Goal: Task Accomplishment & Management: Use online tool/utility

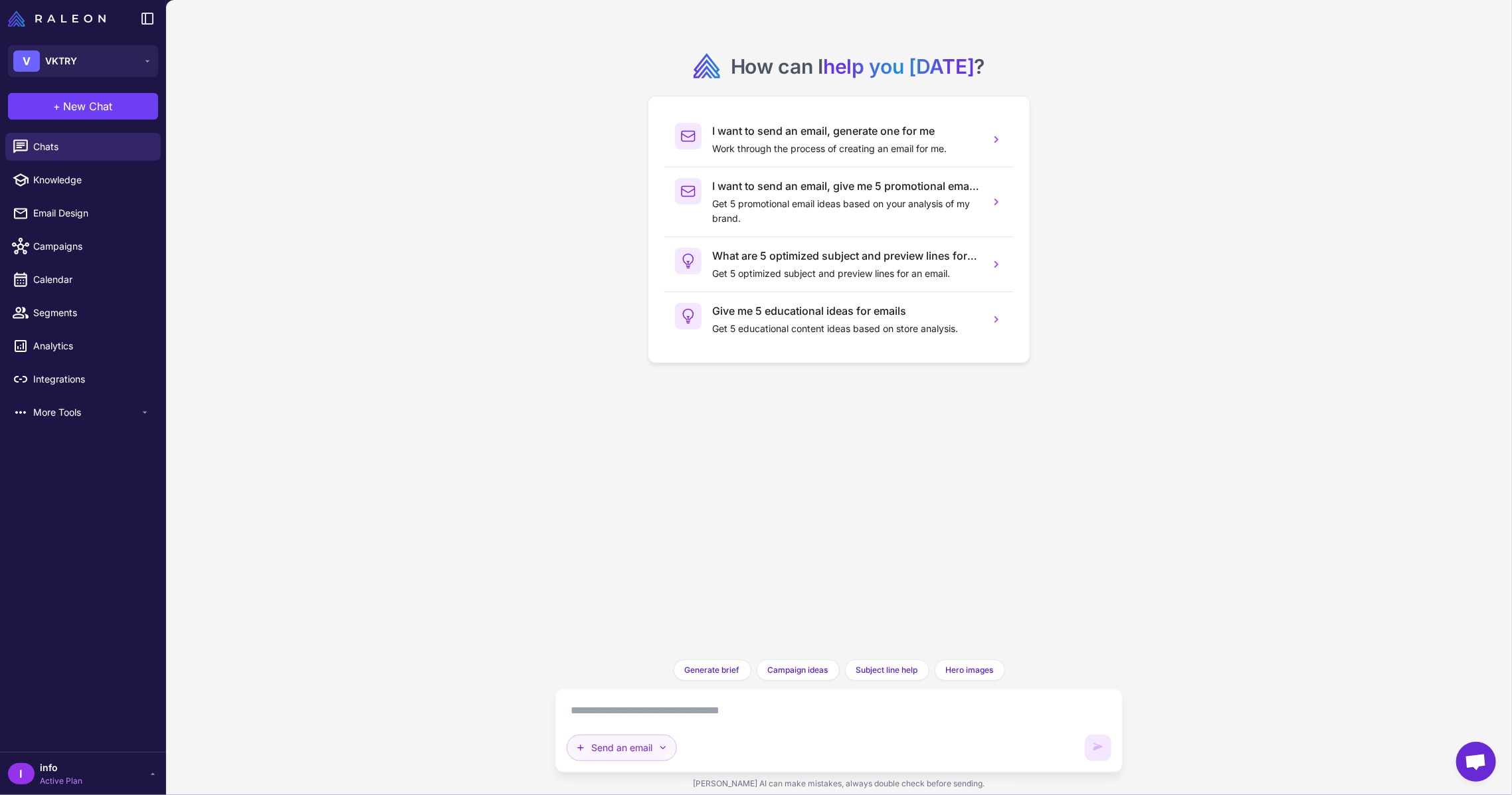
click at [654, 747] on button "Send an email" at bounding box center [622, 748] width 110 height 27
click at [634, 688] on button "Brainstorm" at bounding box center [662, 684] width 190 height 25
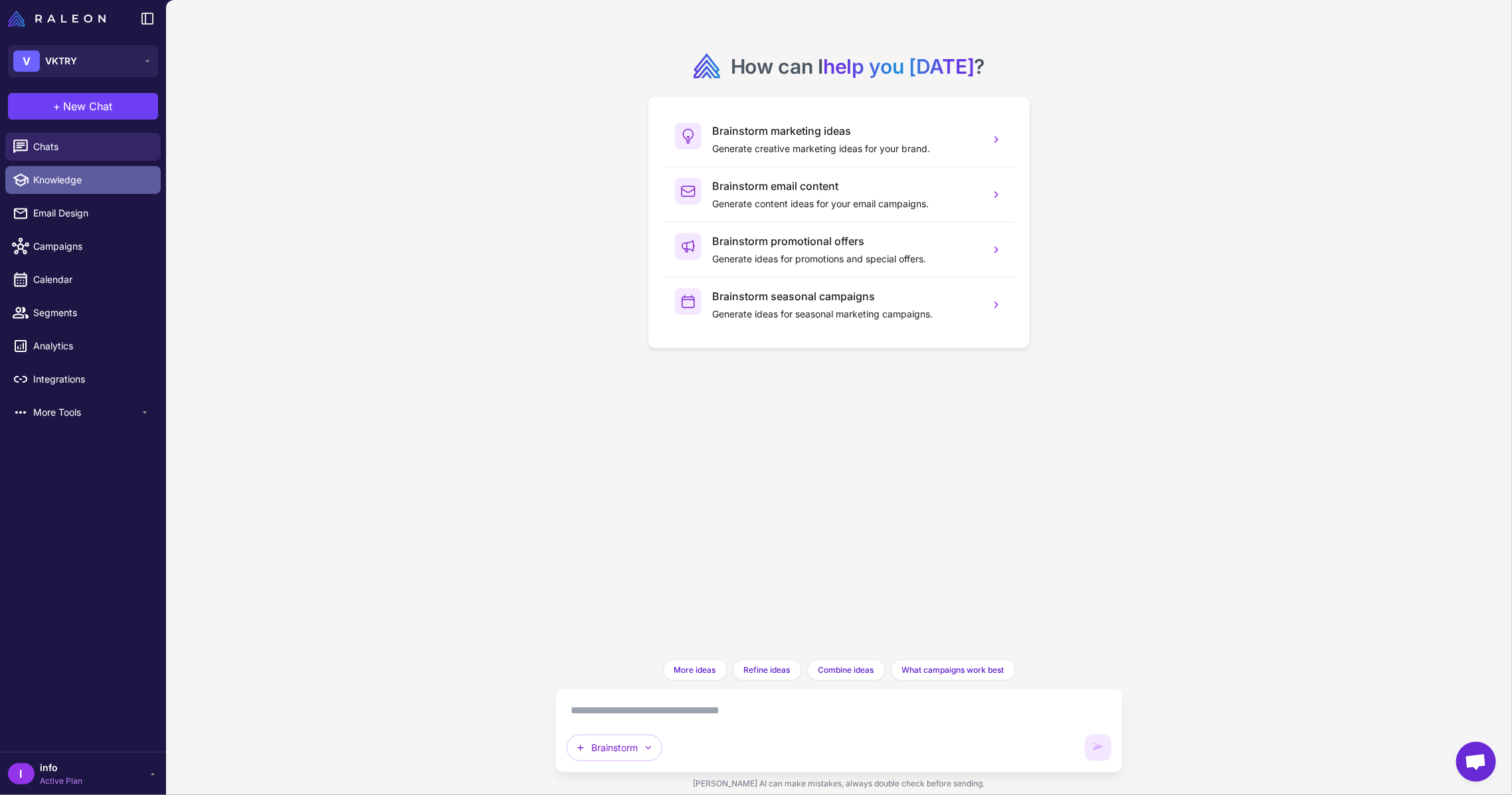
click at [99, 184] on span "Knowledge" at bounding box center [92, 180] width 117 height 15
select select
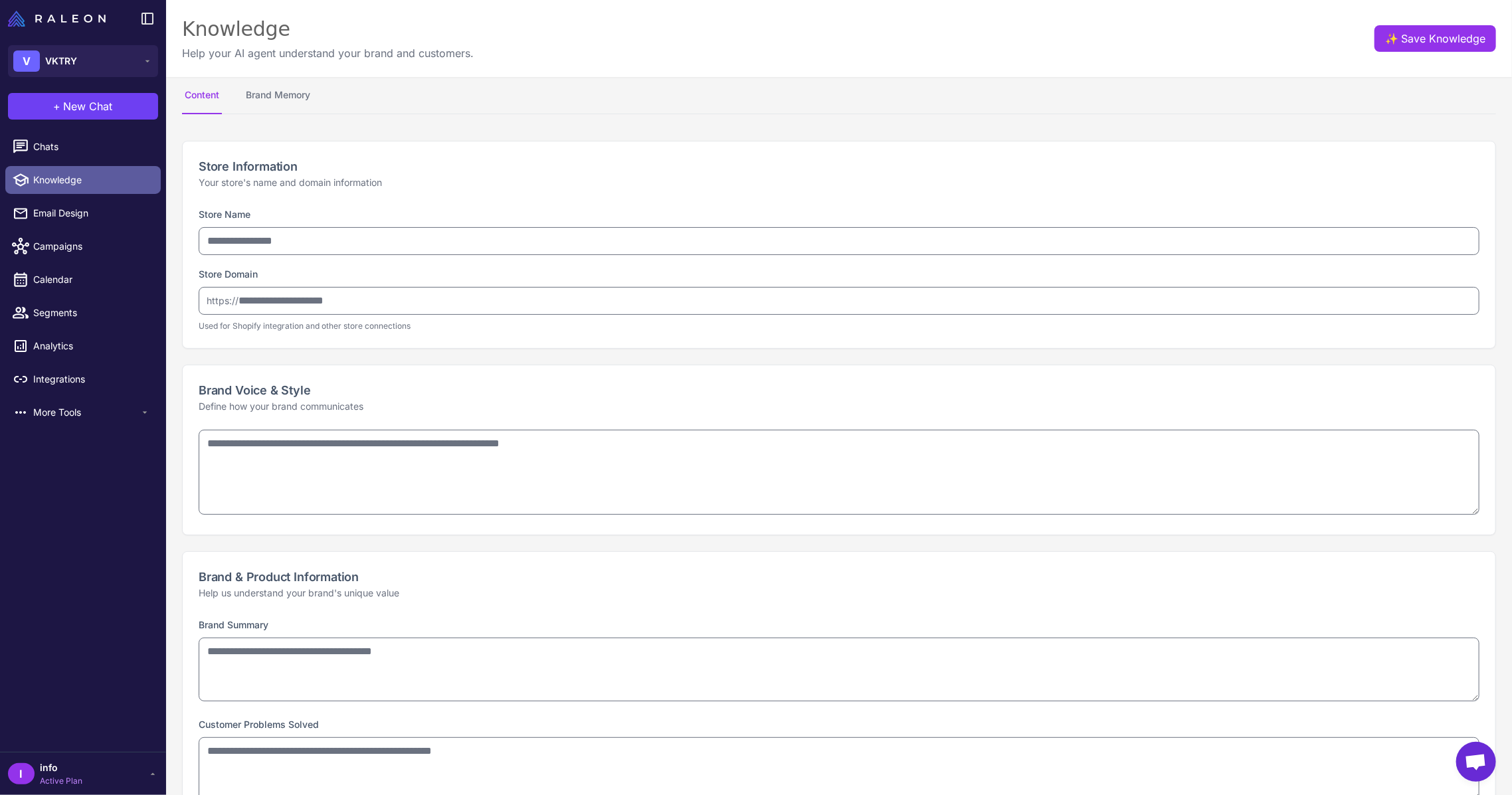
type input "*****"
type input "**********"
type textarea "**********"
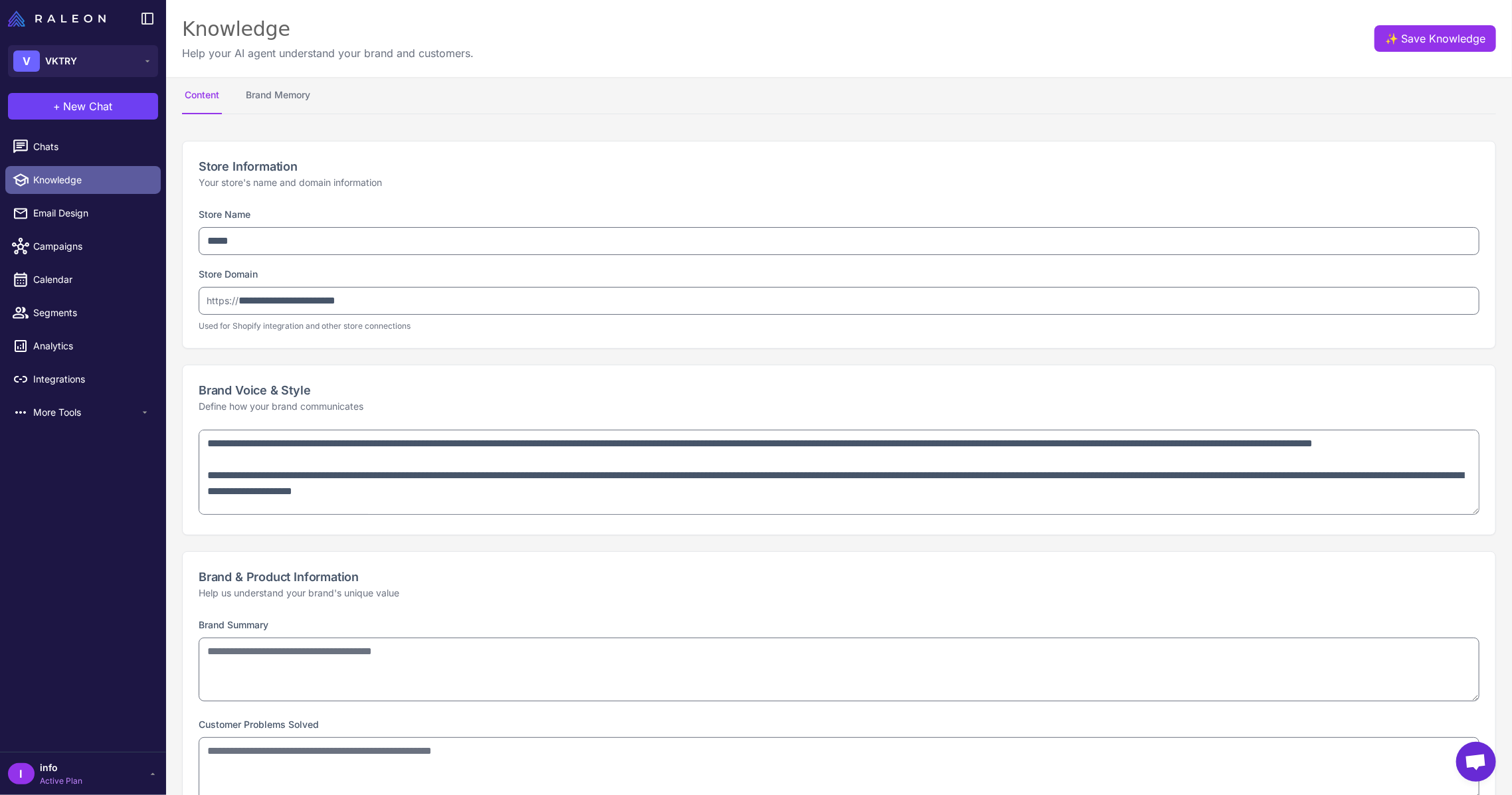
type textarea "**********"
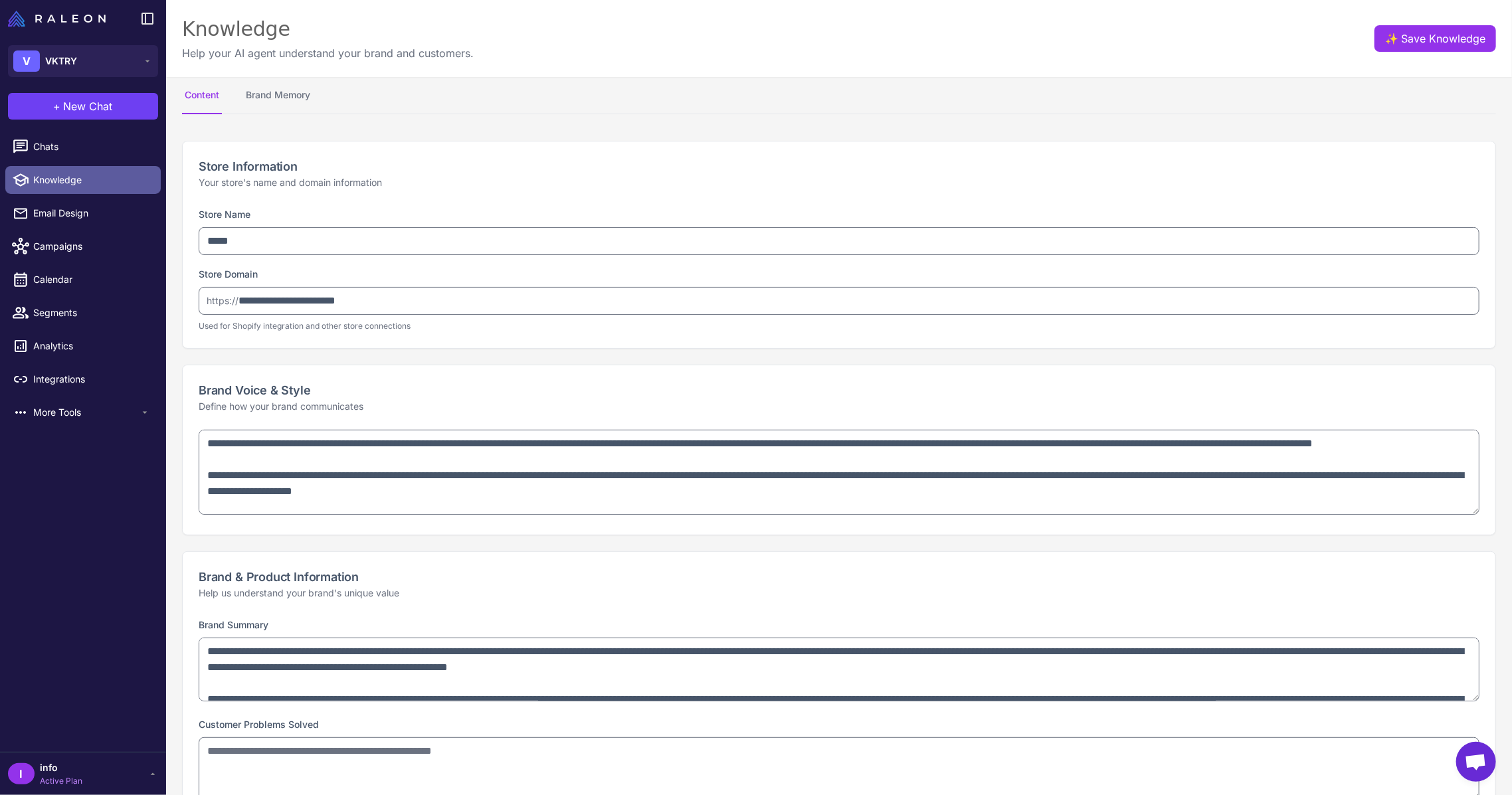
type textarea "**********"
select select "***"
type textarea "**********"
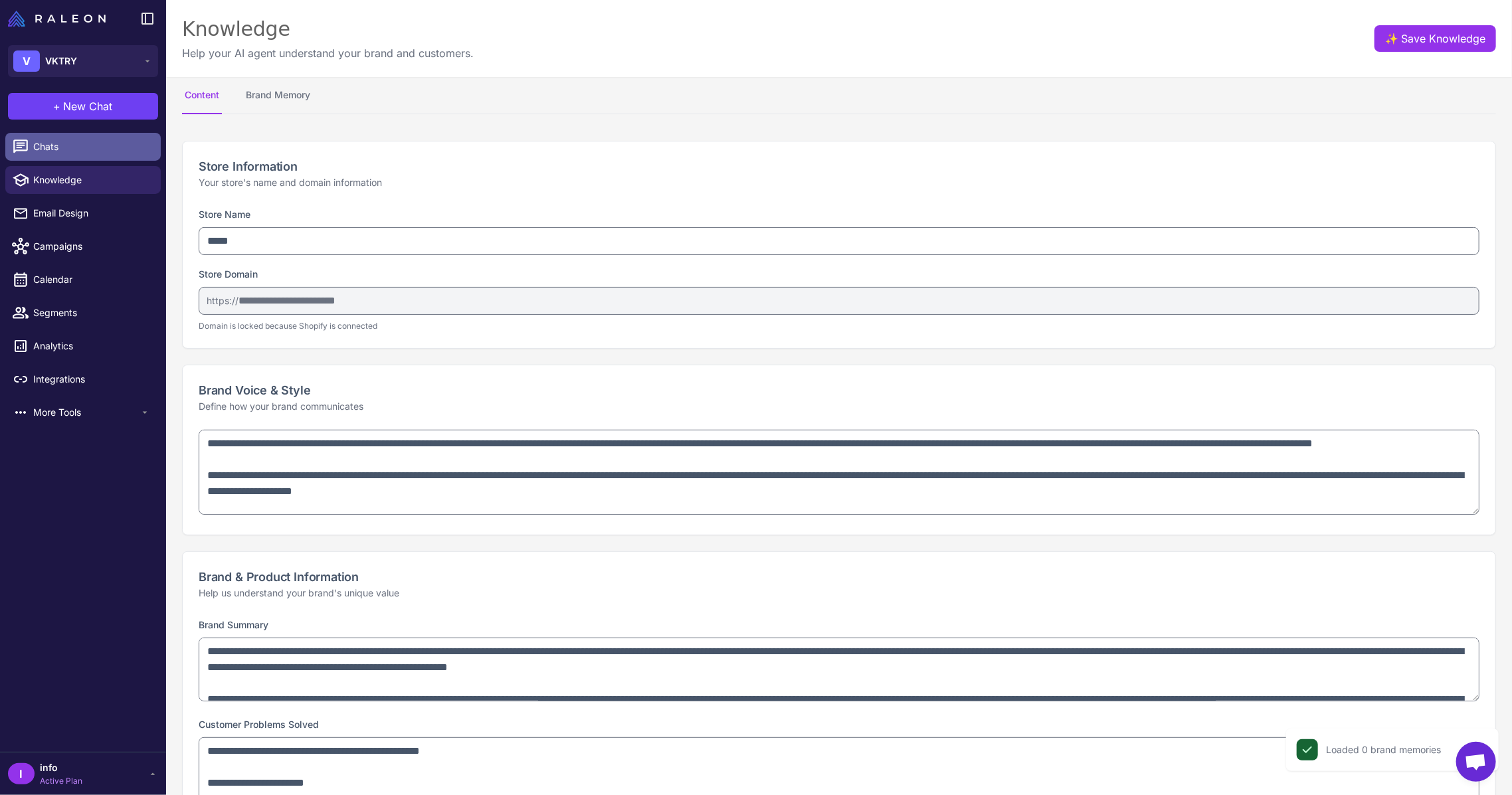
click at [101, 140] on span "Chats" at bounding box center [92, 147] width 117 height 15
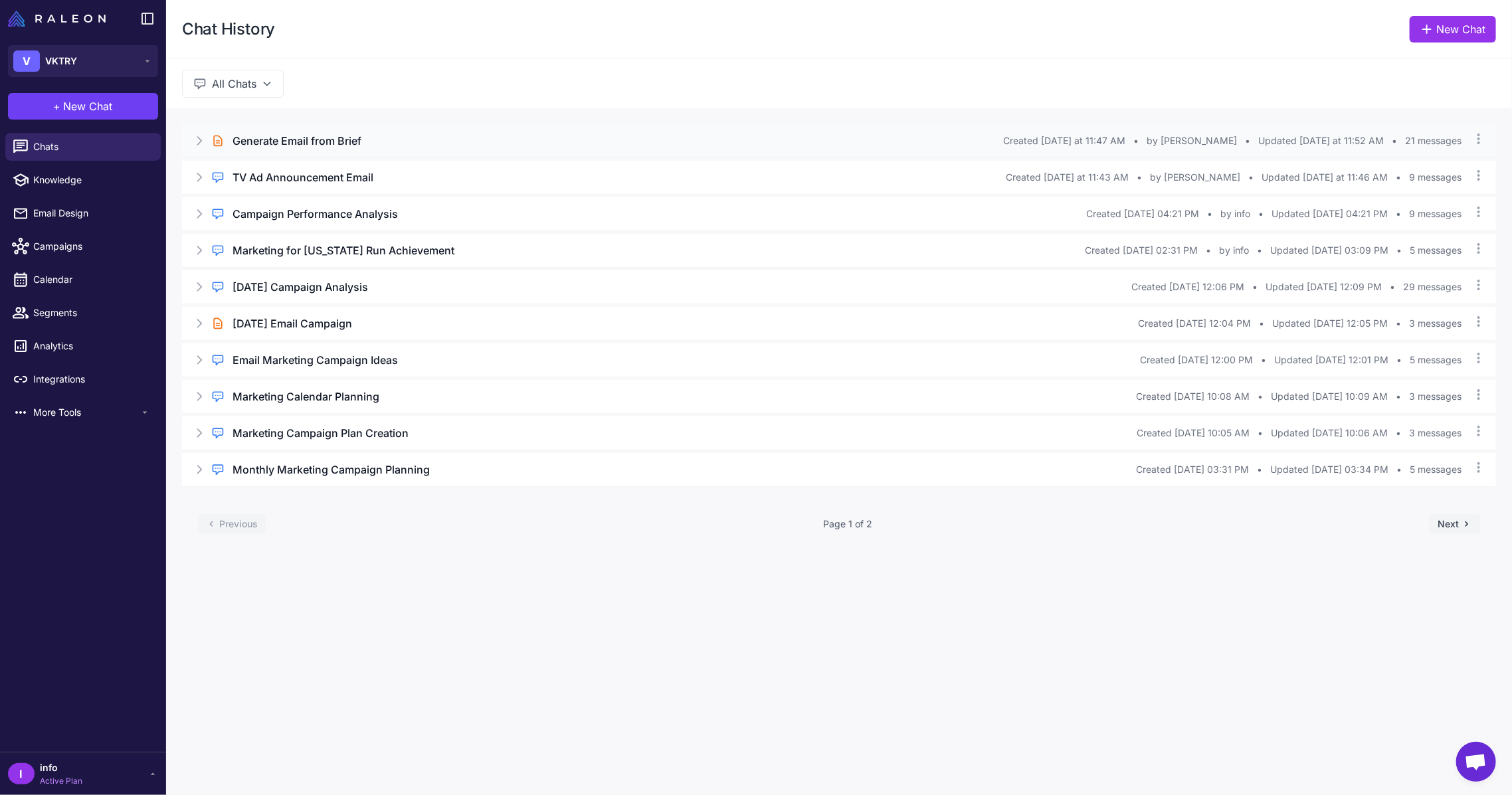
click at [196, 135] on icon at bounding box center [199, 141] width 13 height 13
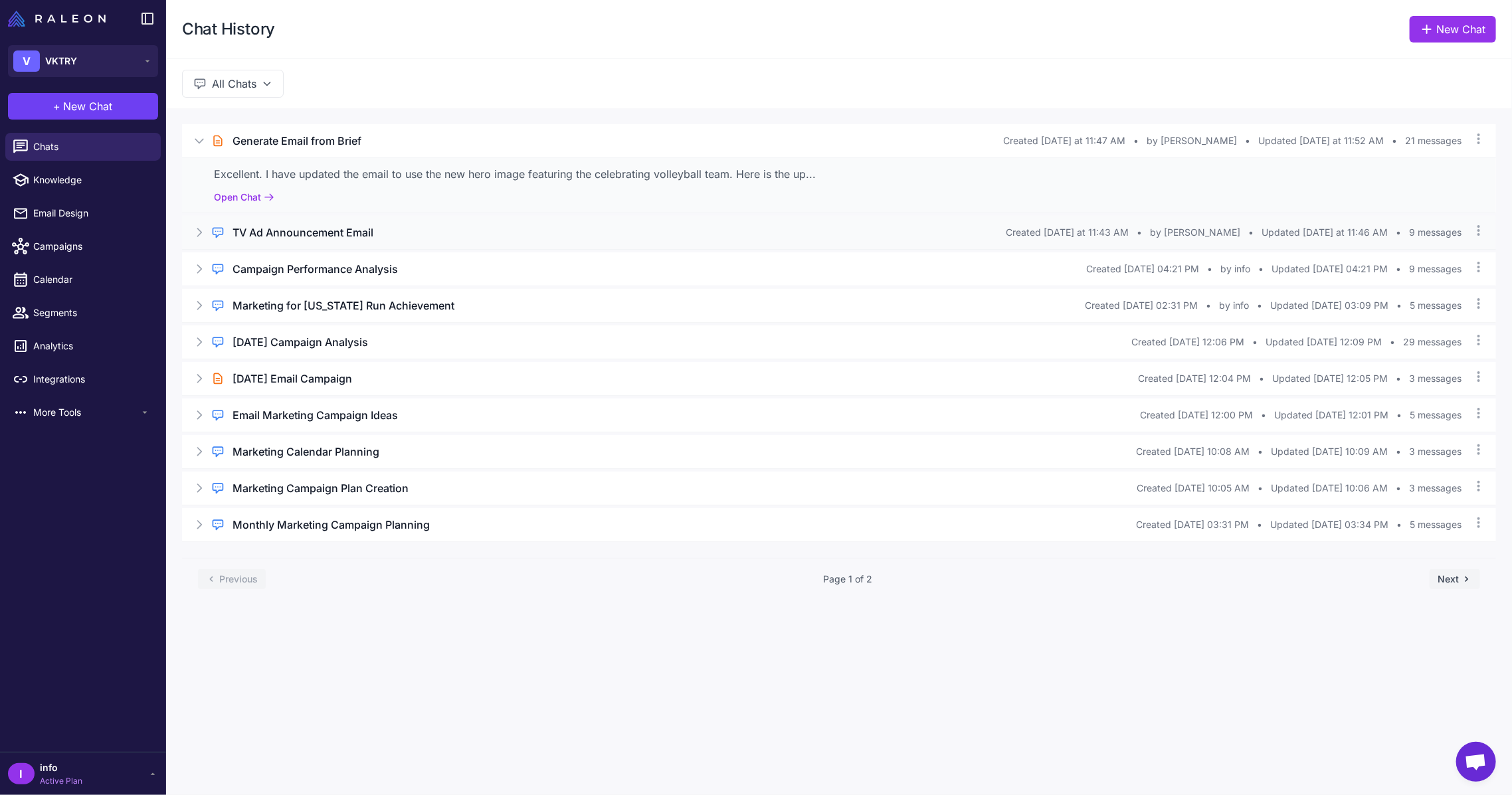
click at [200, 232] on icon at bounding box center [199, 233] width 13 height 13
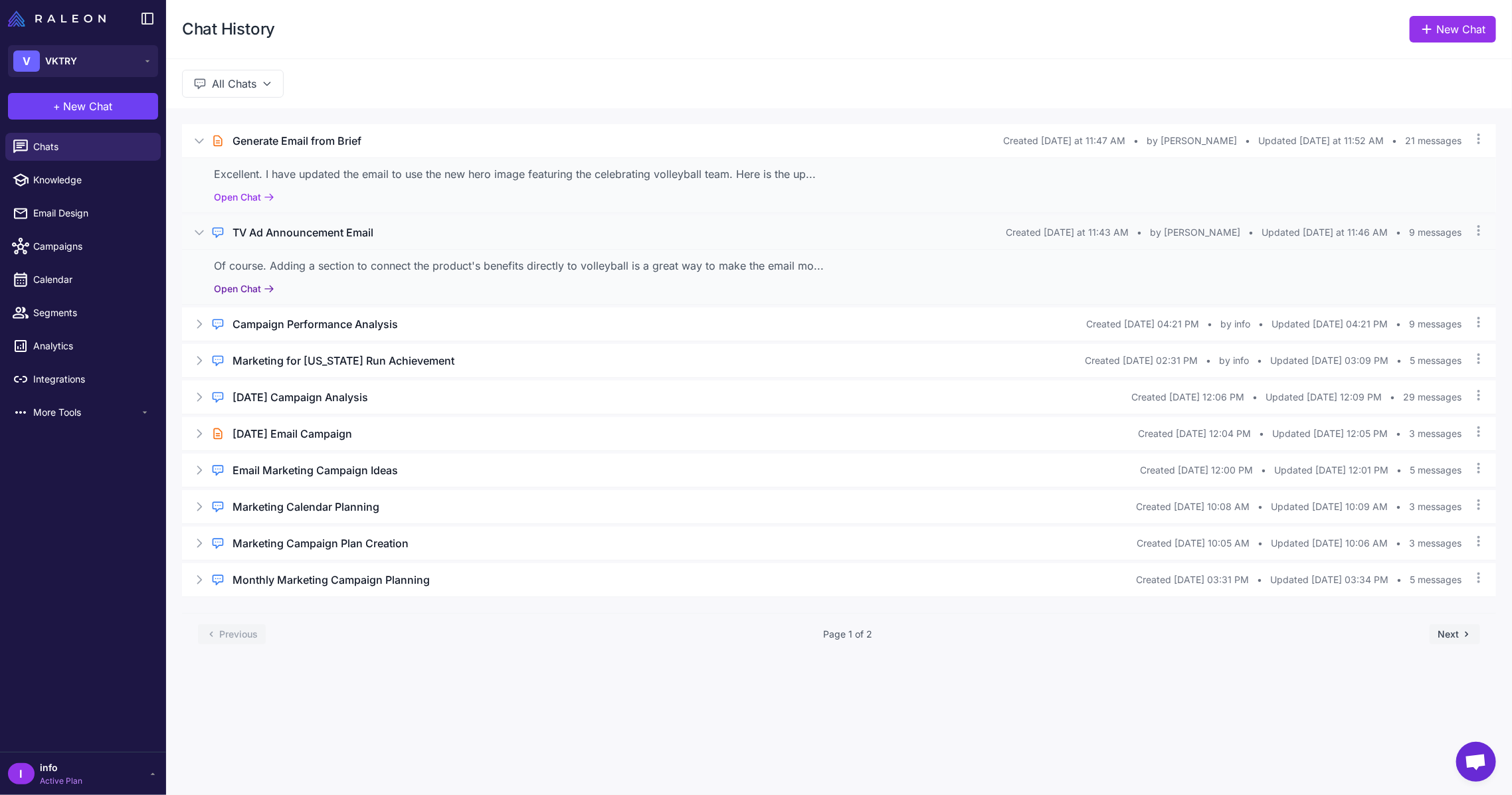
click at [258, 288] on button "Open Chat" at bounding box center [244, 289] width 60 height 15
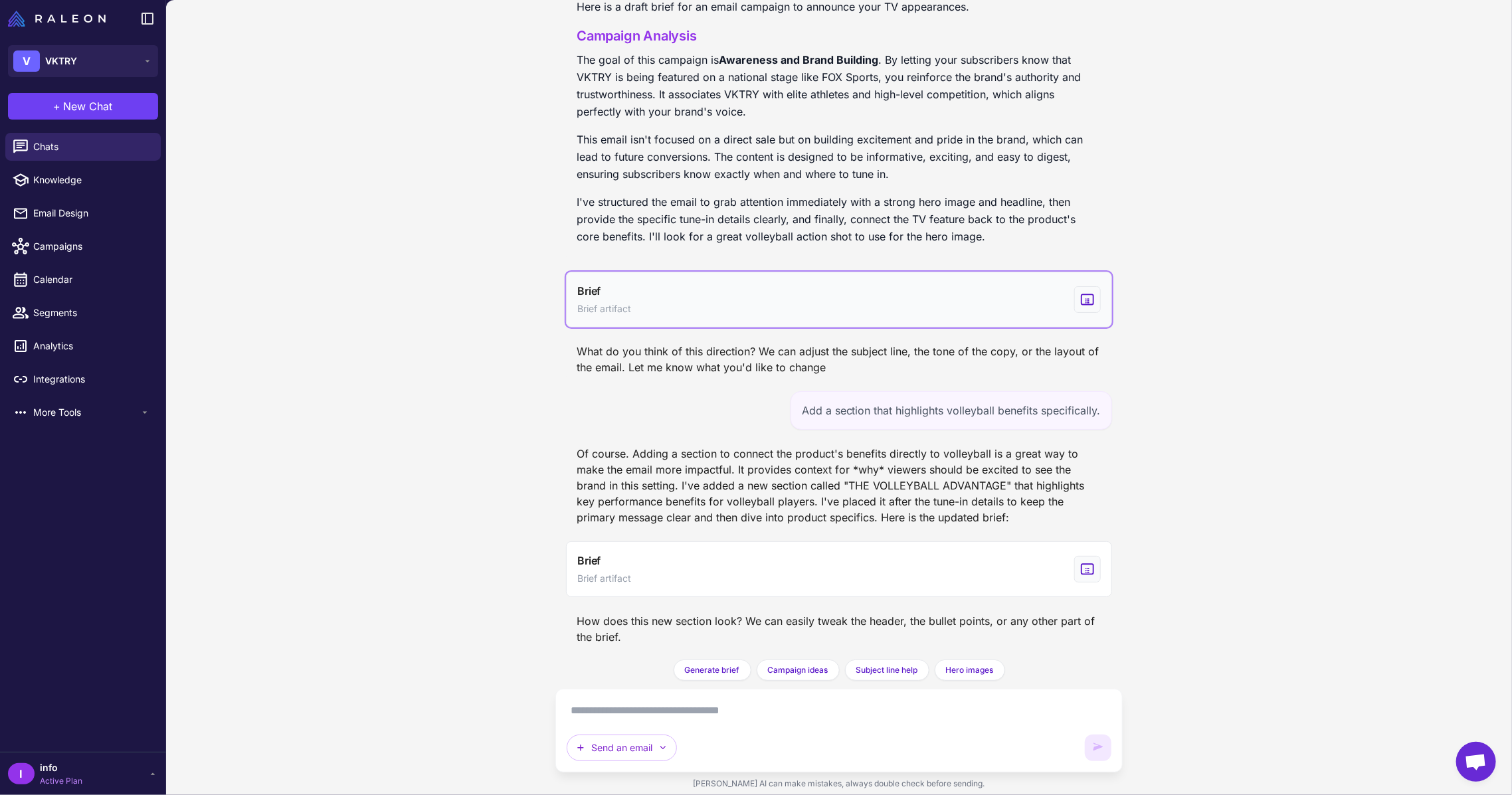
click at [974, 304] on button "Brief Brief artifact" at bounding box center [839, 299] width 546 height 56
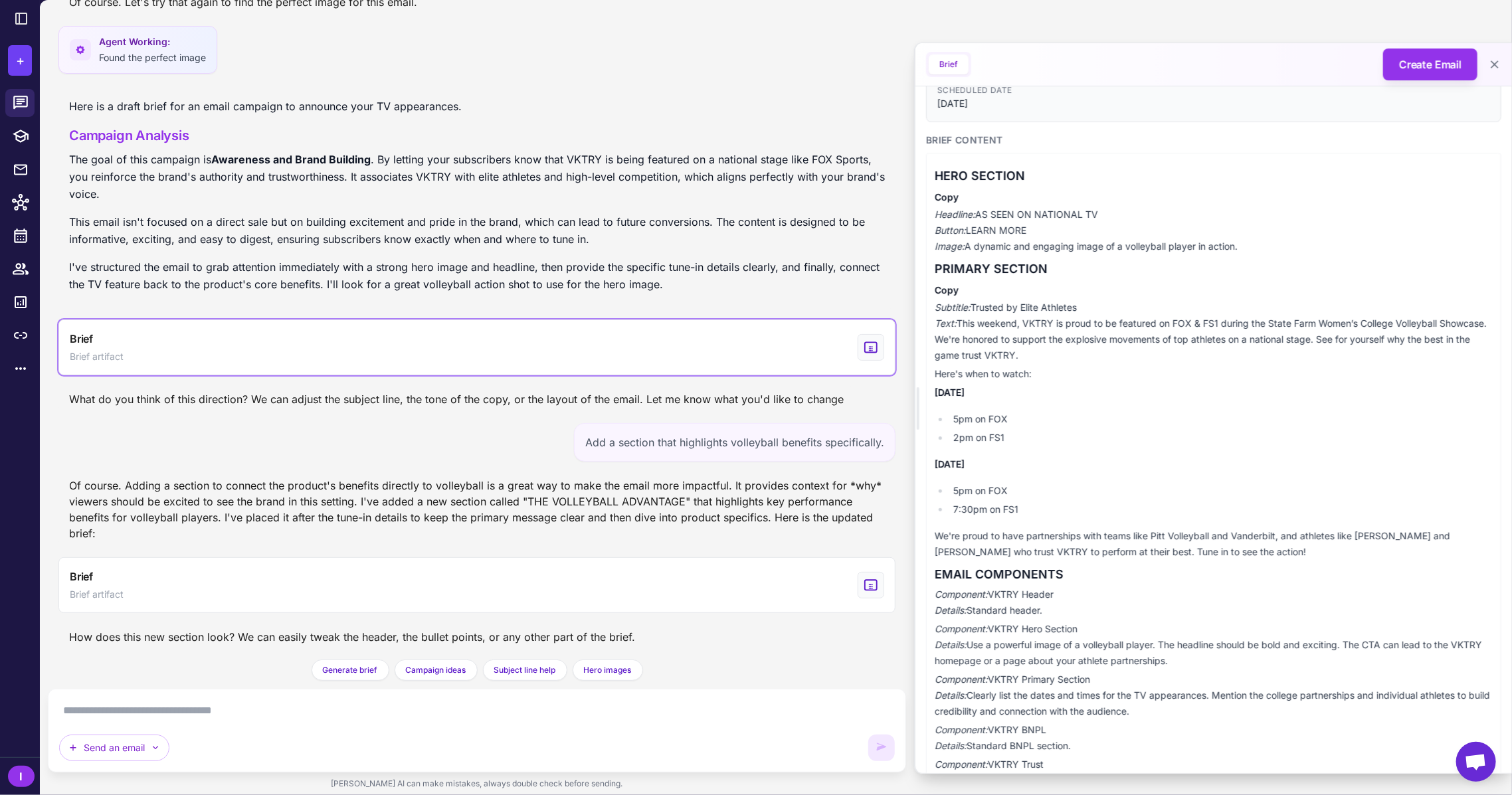
scroll to position [177, 0]
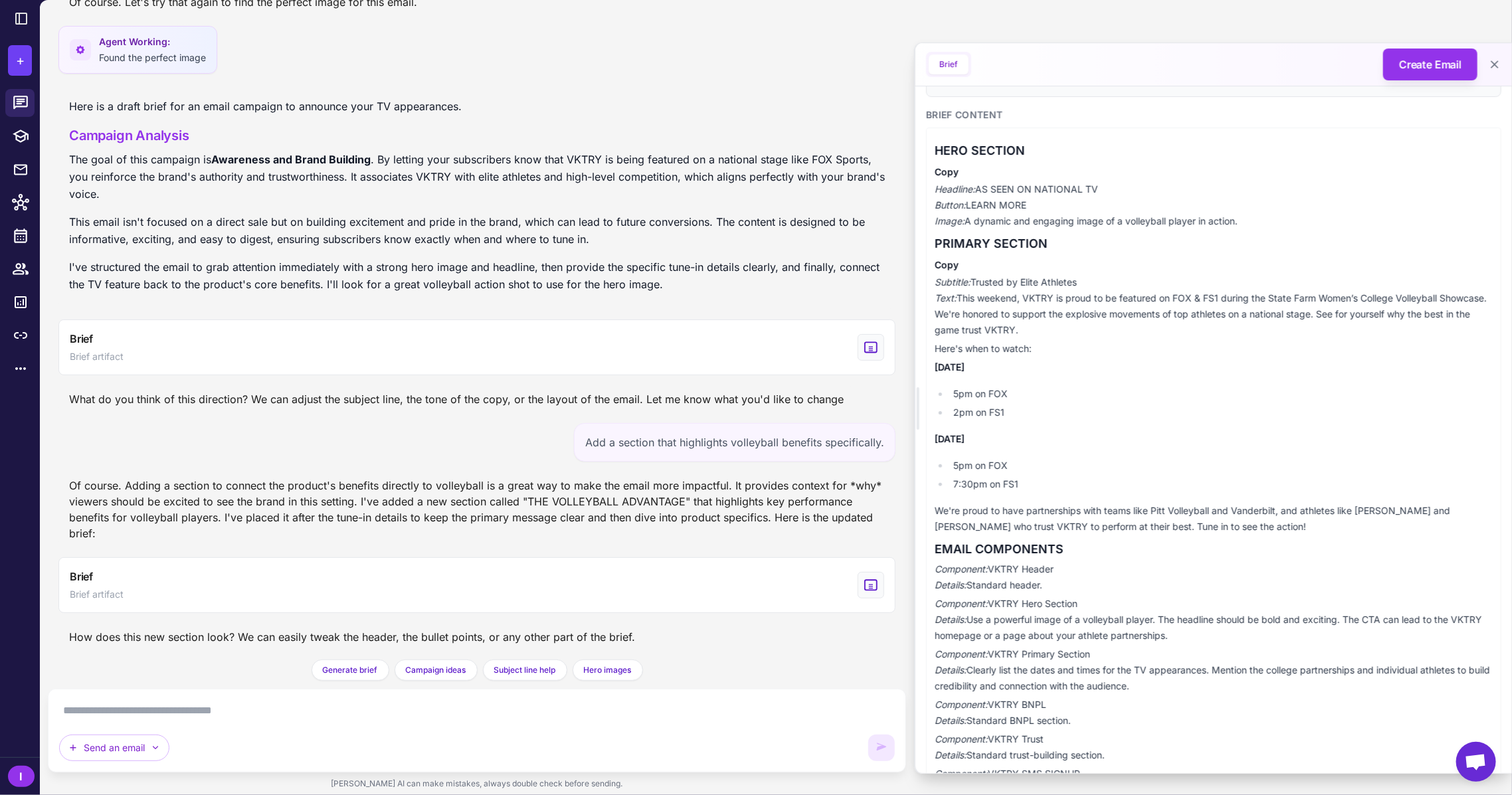
drag, startPoint x: 960, startPoint y: 294, endPoint x: 1082, endPoint y: 332, distance: 127.8
click at [1082, 332] on p "Subtitle: Trusted by Elite Athletes Text: This weekend, VKTRY is proud to be fe…" at bounding box center [1214, 306] width 558 height 64
copy p "This weekend, VKTRY is proud to be featured on FOX & FS1 during the State Farm …"
drag, startPoint x: 1028, startPoint y: 415, endPoint x: 935, endPoint y: 361, distance: 107.5
click at [935, 361] on div "HERO SECTION Copy Headline: AS SEEN ON NATIONAL TV Button: LEARN MORE Image: A …" at bounding box center [1214, 485] width 575 height 716
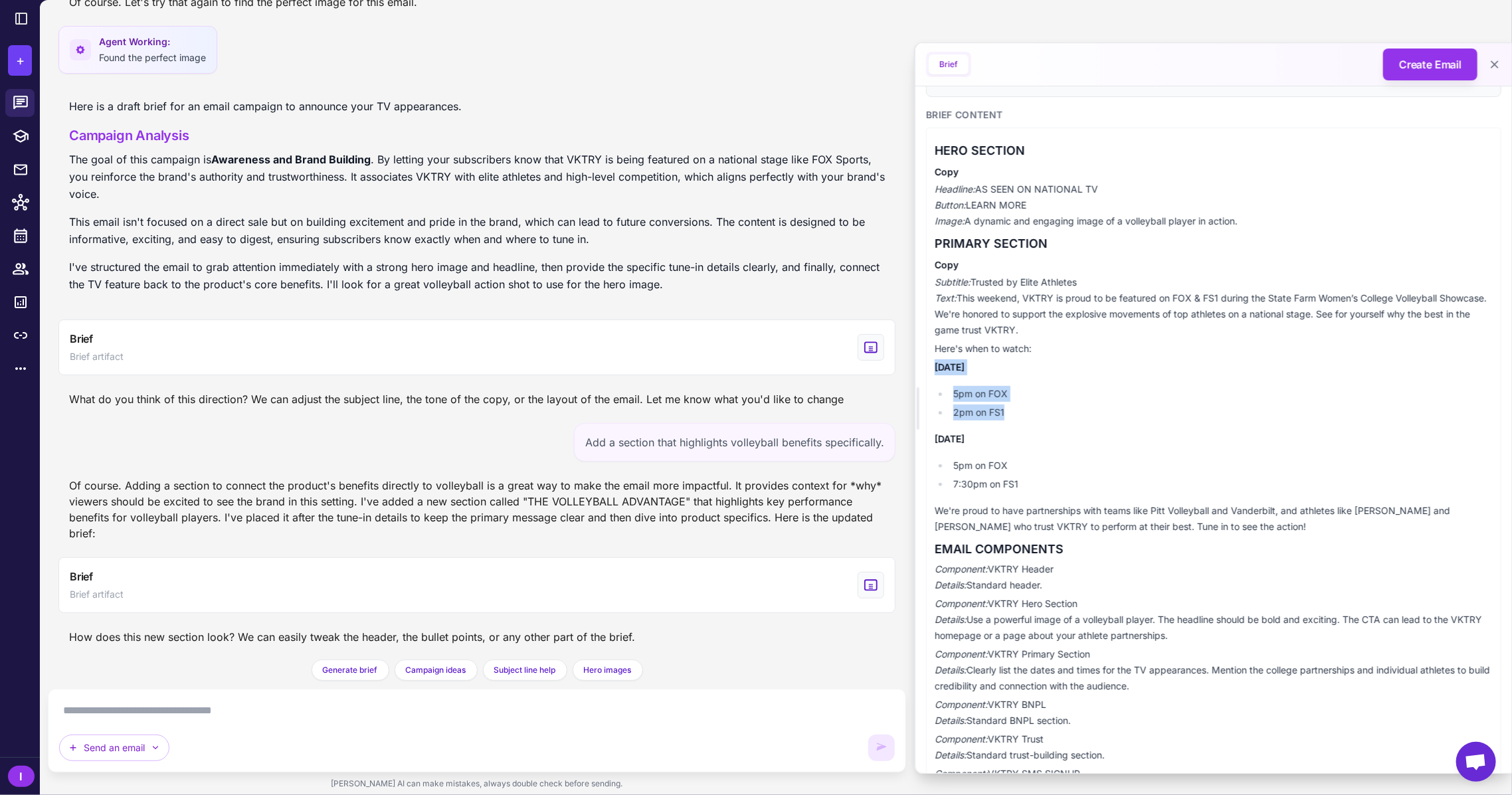
copy div "Sunday, August 31st 5pm on FOX 2pm on FS1"
click at [1222, 221] on p "Headline: AS SEEN ON NATIONAL TV Button: LEARN MORE Image: A dynamic and engagi…" at bounding box center [1214, 204] width 558 height 48
click at [1064, 513] on p "We're proud to have partnerships with teams like Pitt Volleyball and Vanderbilt…" at bounding box center [1214, 519] width 558 height 32
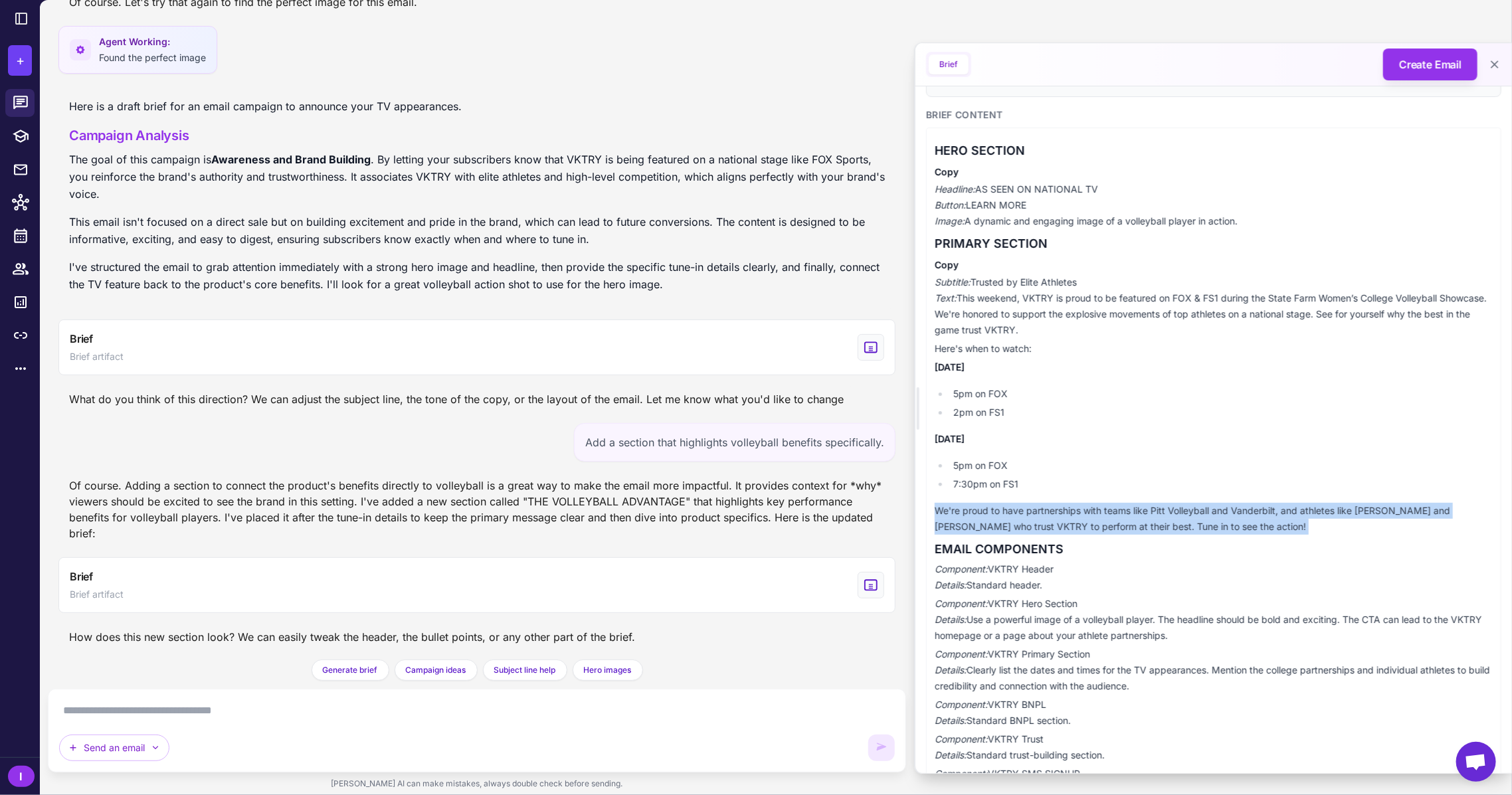
click at [1064, 513] on p "We're proud to have partnerships with teams like Pitt Volleyball and Vanderbilt…" at bounding box center [1214, 519] width 558 height 32
copy div "We're proud to have partnerships with teams like Pitt Volleyball and Vanderbilt…"
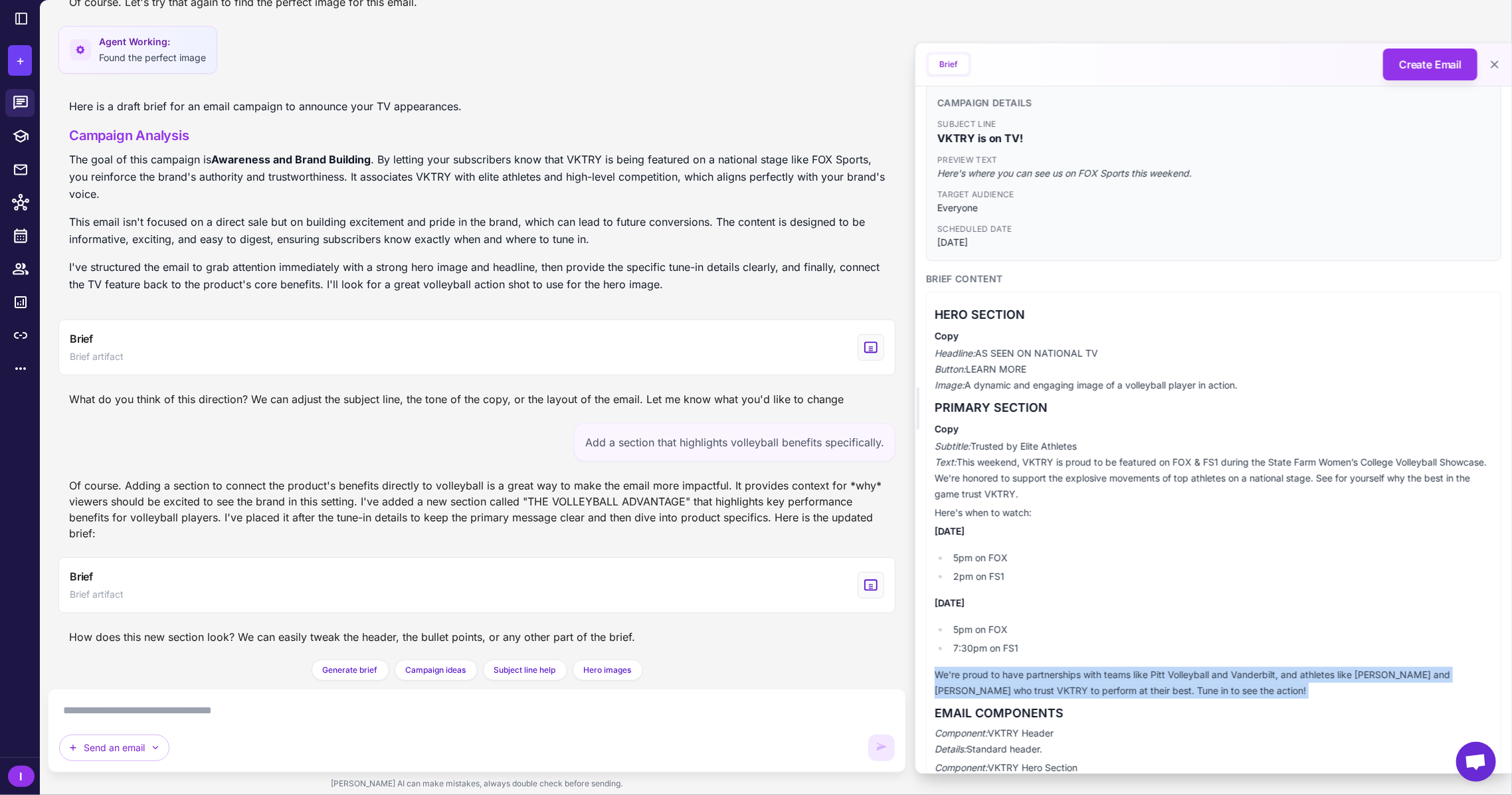
scroll to position [0, 0]
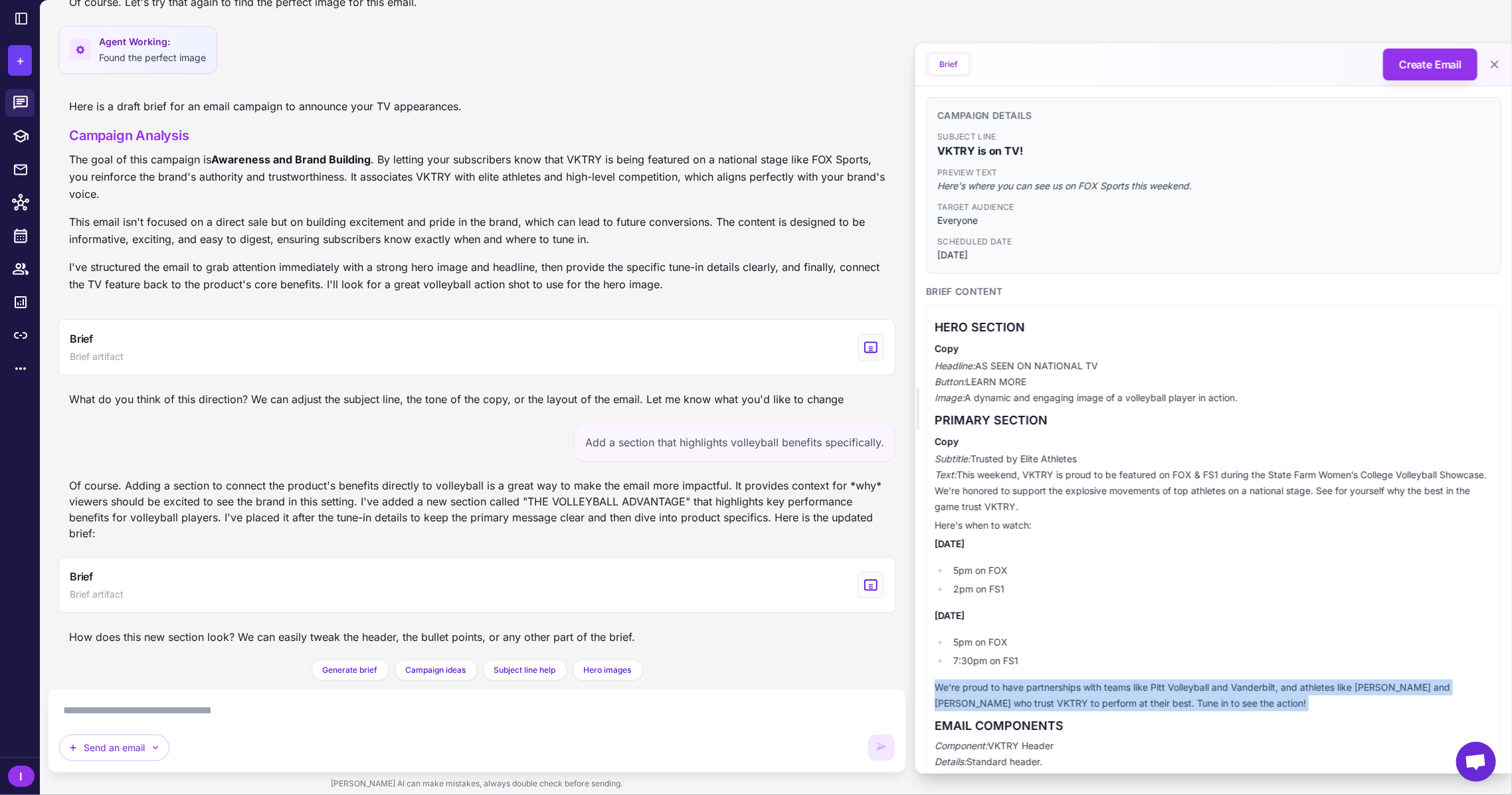
drag, startPoint x: 978, startPoint y: 364, endPoint x: 1124, endPoint y: 361, distance: 146.0
click at [1124, 361] on p "Headline: AS SEEN ON NATIONAL TV Button: LEARN MORE Image: A dynamic and engagi…" at bounding box center [1214, 381] width 558 height 48
copy p "AS SEEN ON NATIONAL TV"
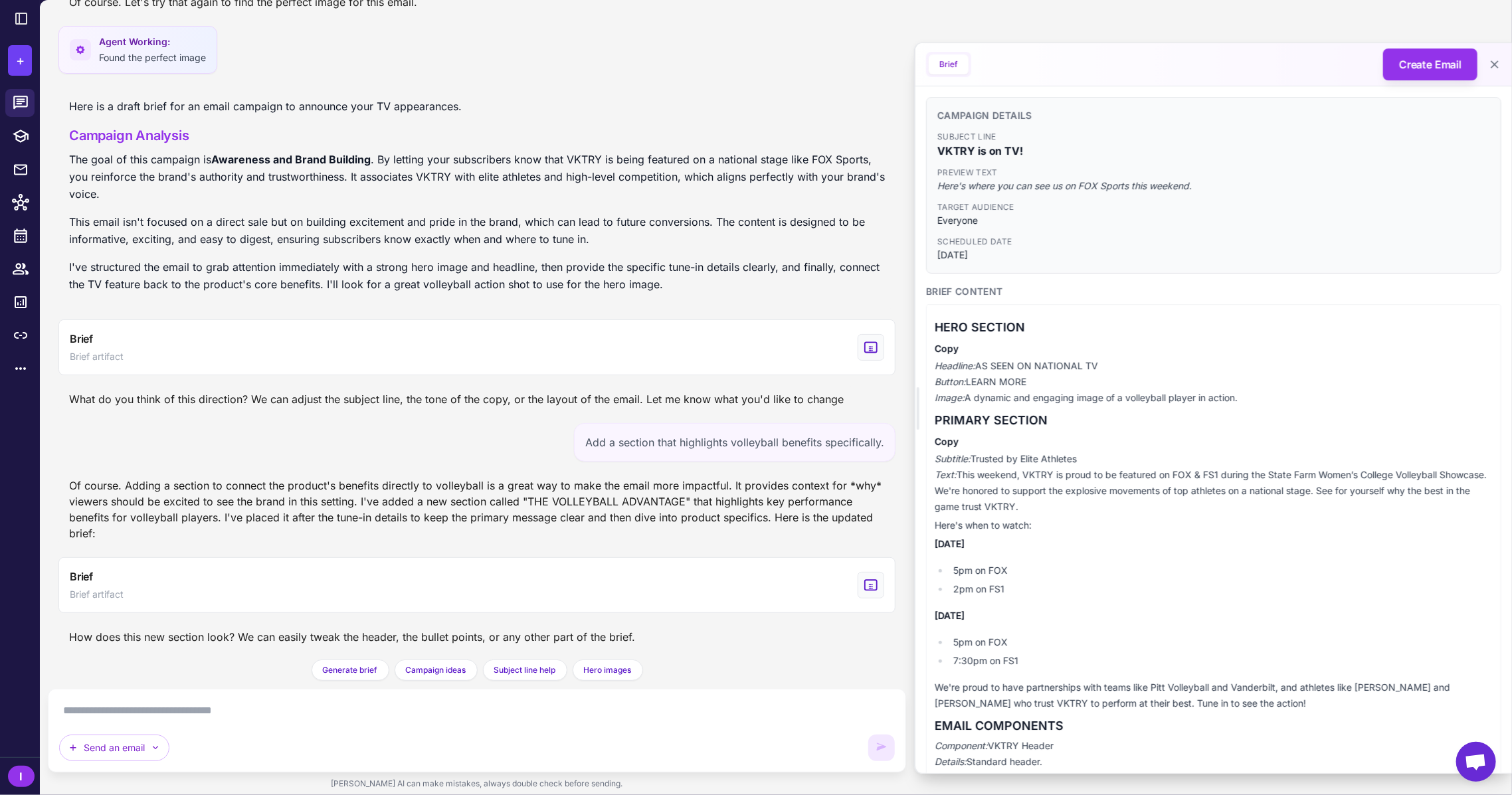
click at [1038, 188] on span "Here's where you can see us on FOX Sports this weekend." at bounding box center [1214, 186] width 553 height 15
copy span "Here's where you can see us on FOX Sports this weekend."
click at [974, 143] on span "VKTRY is on TV!" at bounding box center [1214, 151] width 553 height 16
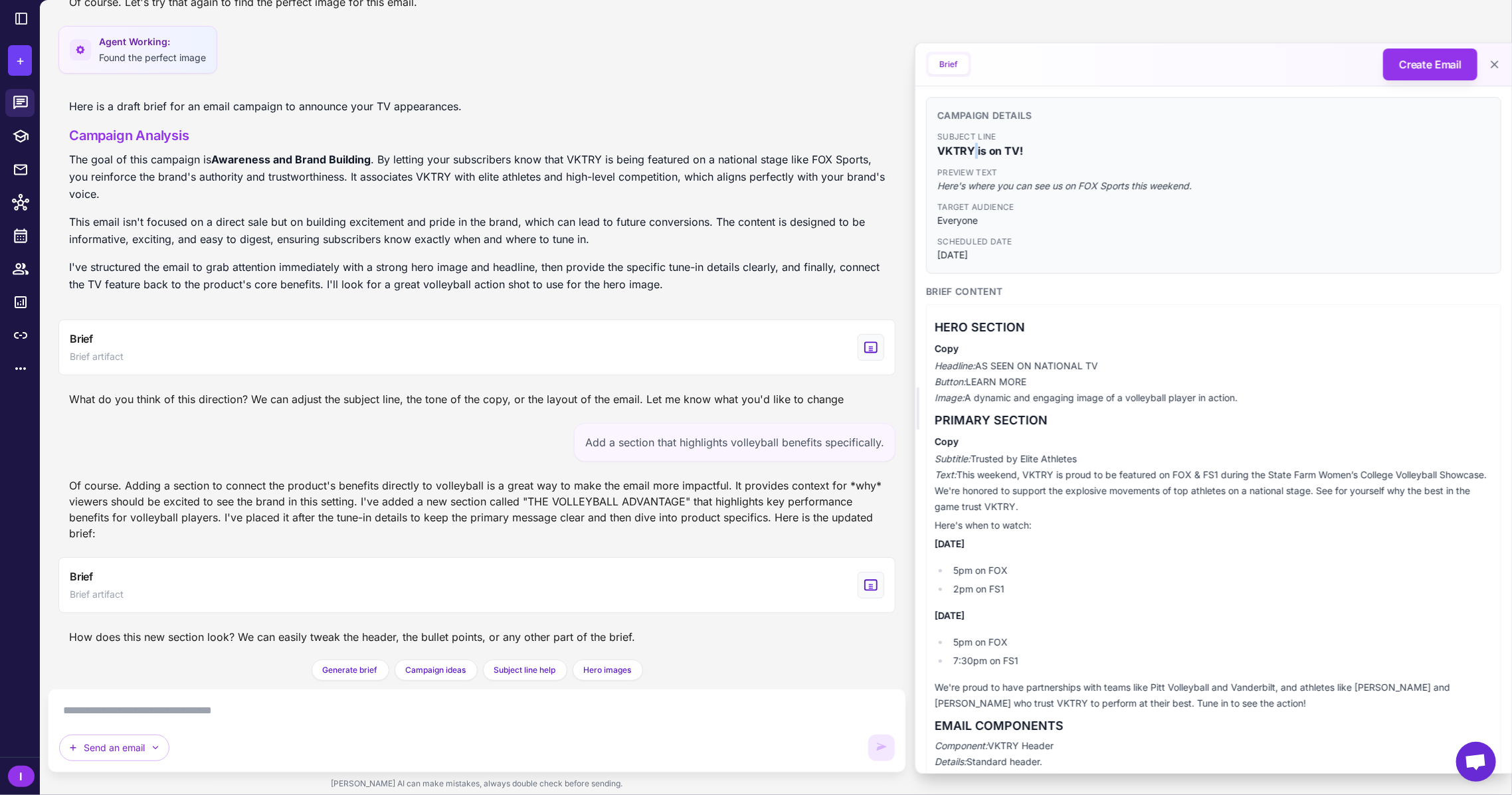
click at [974, 143] on span "VKTRY is on TV!" at bounding box center [1214, 151] width 553 height 16
click at [970, 149] on span "VKTRY is on TV!" at bounding box center [1214, 151] width 553 height 16
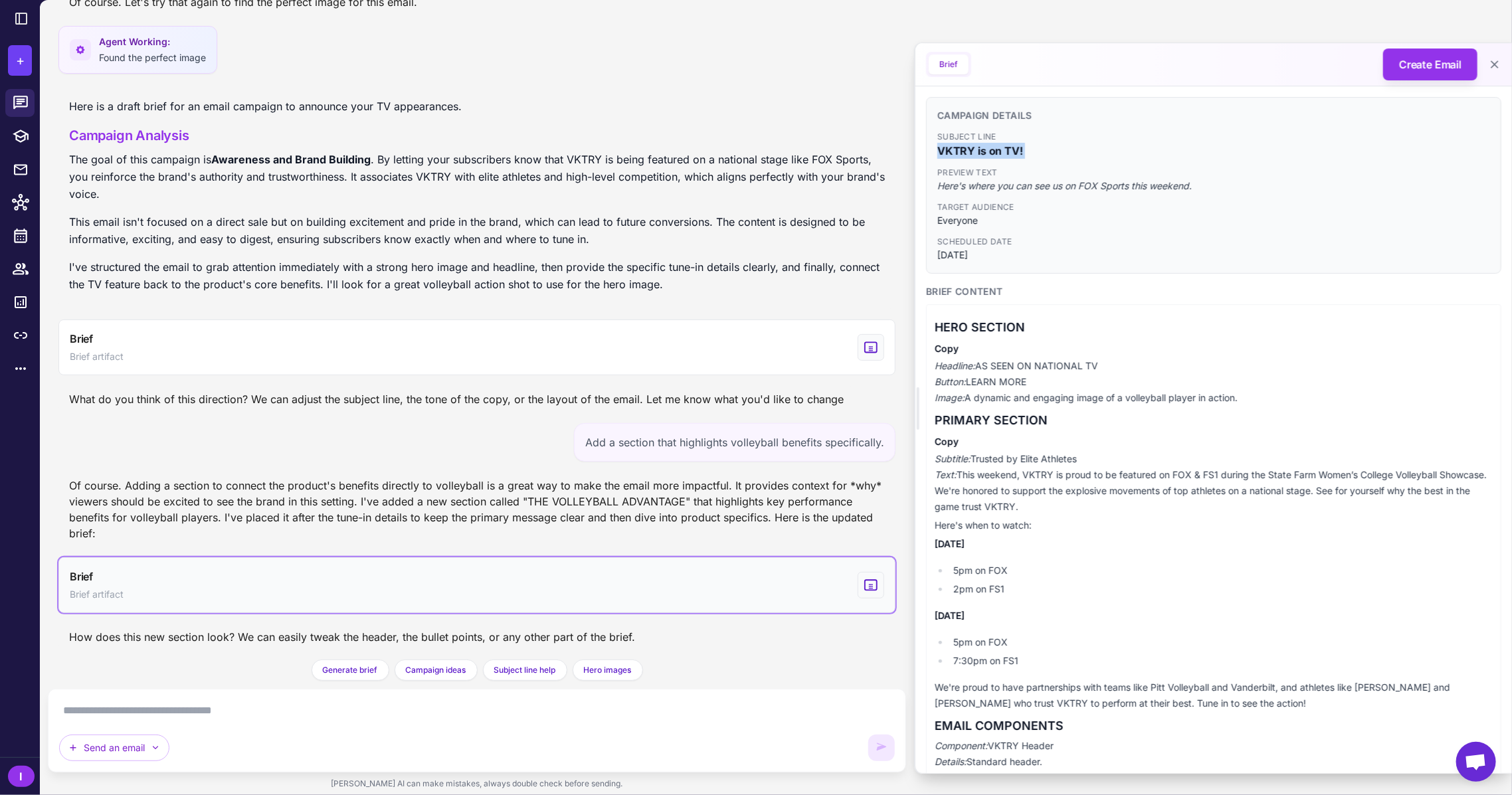
click at [367, 587] on button "Brief Brief artifact" at bounding box center [477, 585] width 837 height 56
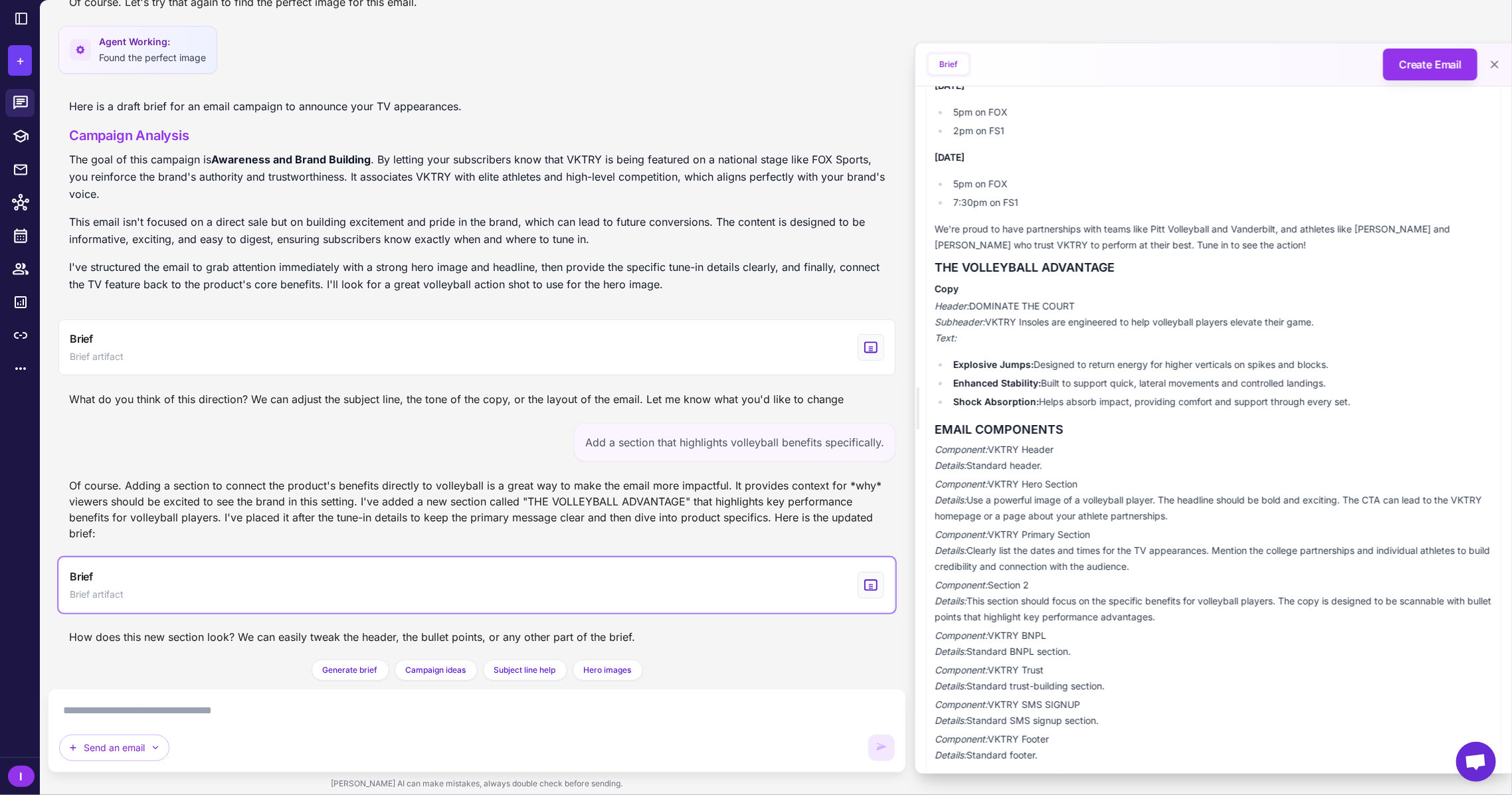
scroll to position [479, 0]
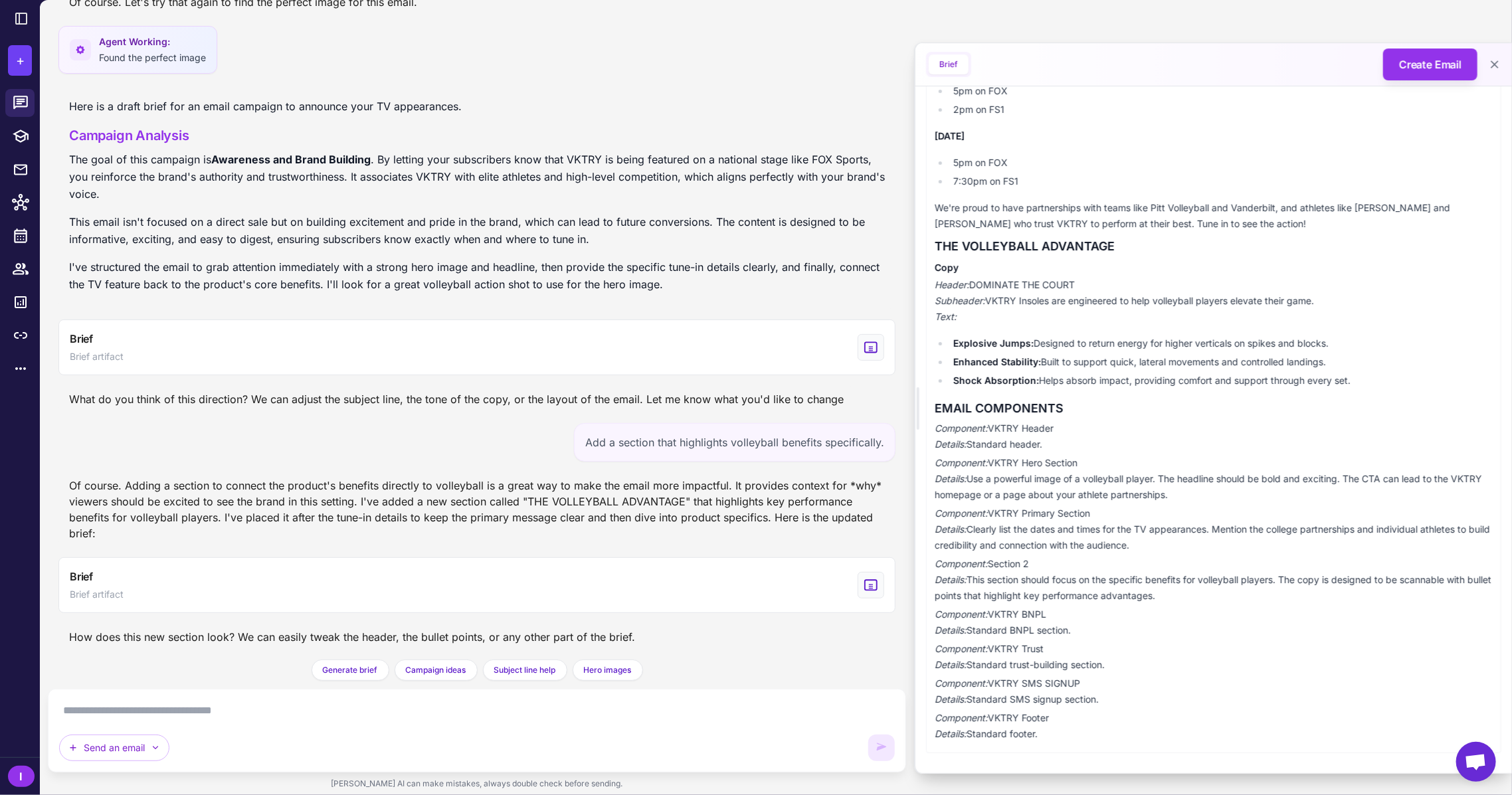
click at [1039, 245] on h3 "THE VOLLEYBALL ADVANTAGE" at bounding box center [1214, 247] width 558 height 19
click at [1038, 245] on h3 "THE VOLLEYBALL ADVANTAGE" at bounding box center [1214, 247] width 558 height 19
copy div "THE VOLLEYBALL ADVANTAGE"
